Goal: Information Seeking & Learning: Find specific fact

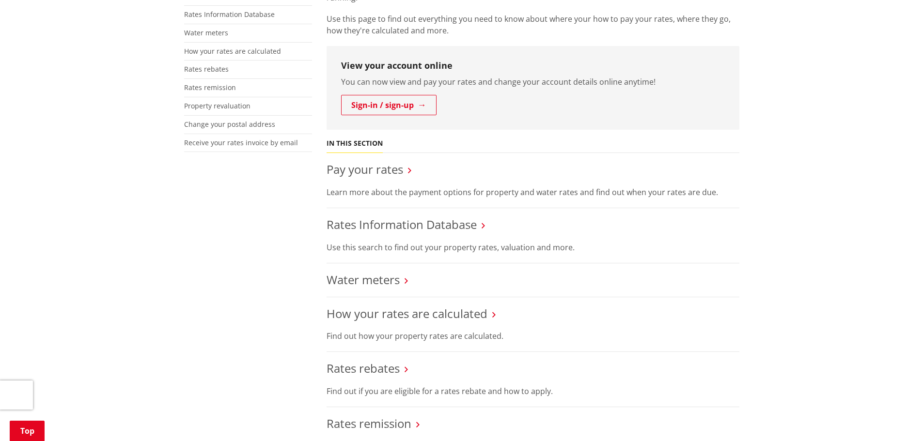
scroll to position [194, 0]
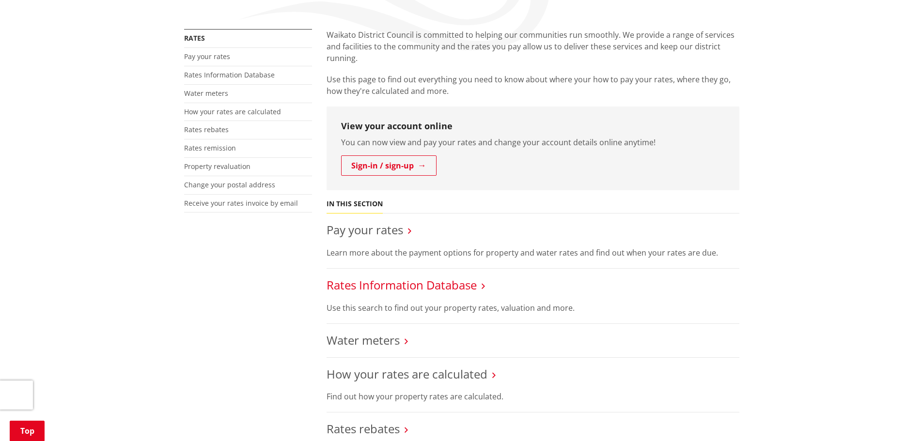
click at [449, 285] on link "Rates Information Database" at bounding box center [402, 285] width 150 height 16
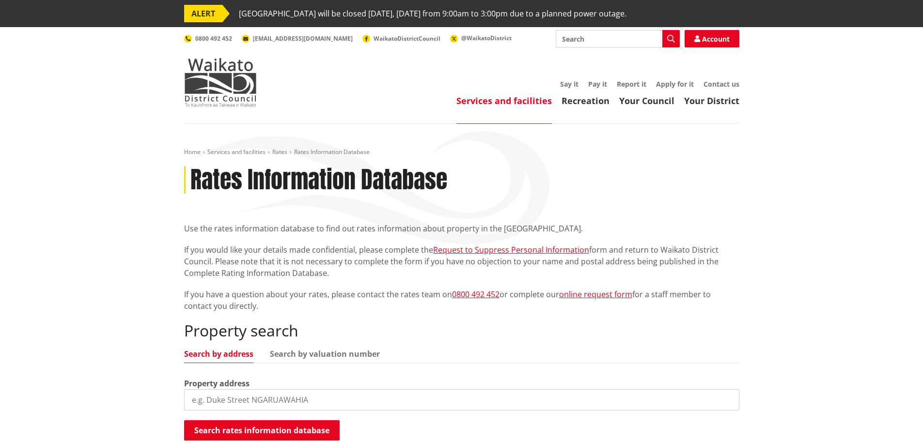
click at [278, 402] on input "search" at bounding box center [461, 400] width 555 height 21
drag, startPoint x: 210, startPoint y: 398, endPoint x: 210, endPoint y: 389, distance: 8.7
click at [210, 397] on input "6" at bounding box center [461, 400] width 555 height 21
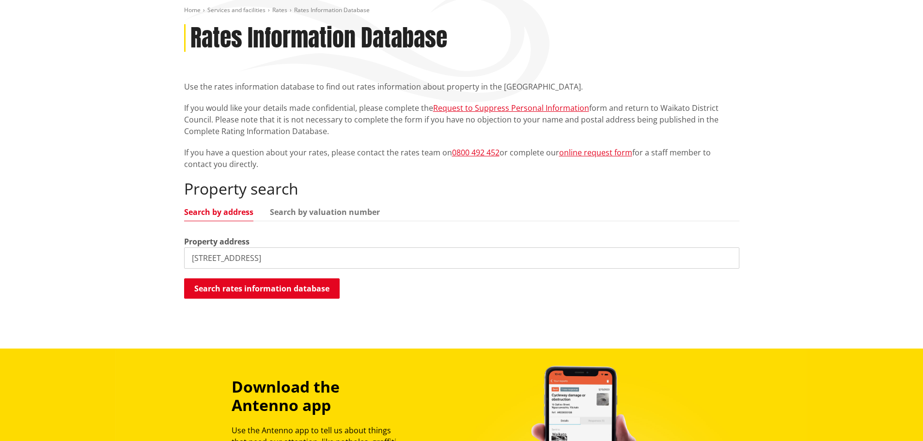
scroll to position [145, 0]
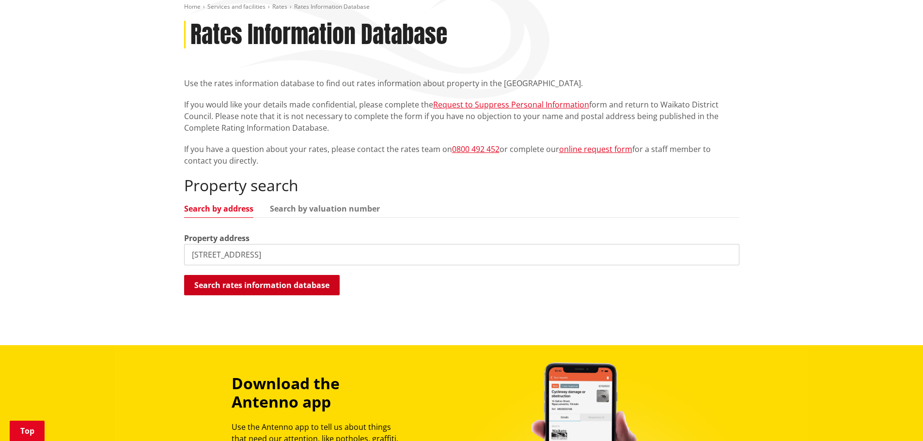
type input "[STREET_ADDRESS]"
click at [255, 284] on button "Search rates information database" at bounding box center [262, 285] width 156 height 20
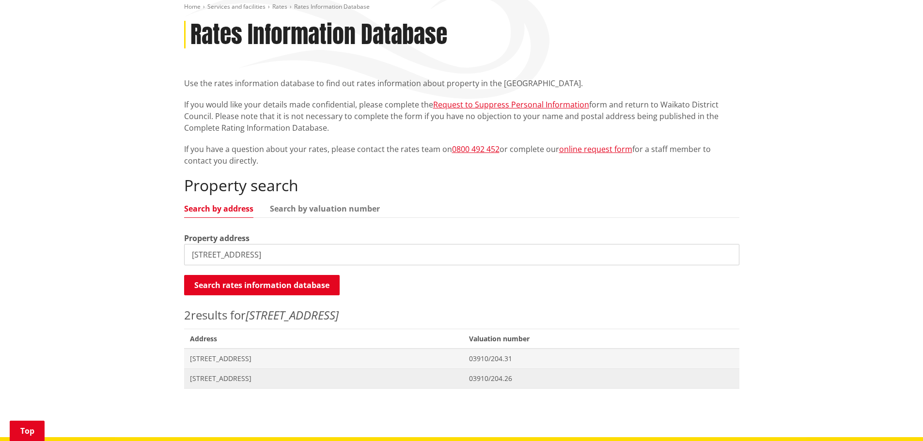
drag, startPoint x: 229, startPoint y: 378, endPoint x: 229, endPoint y: 372, distance: 5.8
click at [229, 378] on span "[STREET_ADDRESS]" at bounding box center [324, 379] width 268 height 10
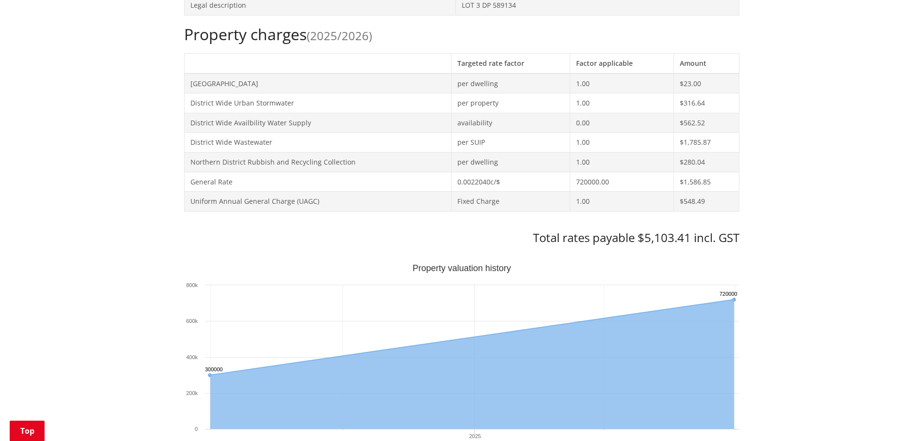
scroll to position [291, 0]
